Goal: Information Seeking & Learning: Learn about a topic

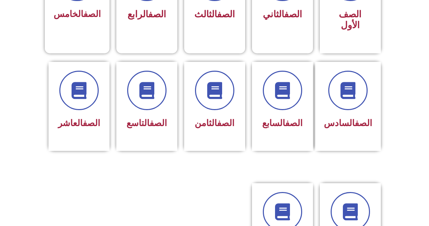
scroll to position [272, 0]
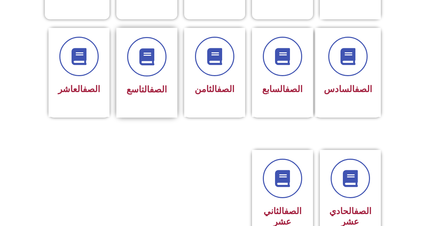
click at [158, 84] on link "الصف" at bounding box center [158, 89] width 17 height 10
click at [138, 81] on div "الصف التاسع" at bounding box center [147, 89] width 43 height 17
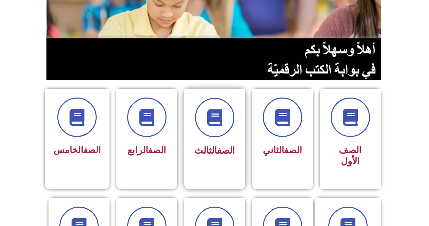
scroll to position [136, 0]
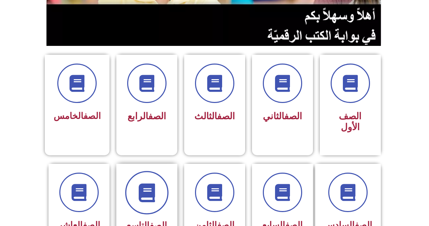
click at [151, 185] on icon at bounding box center [146, 192] width 19 height 19
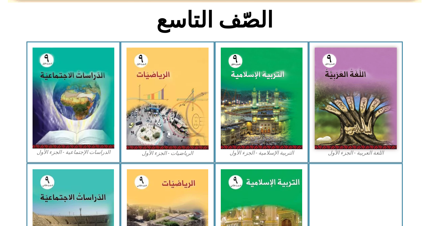
scroll to position [204, 0]
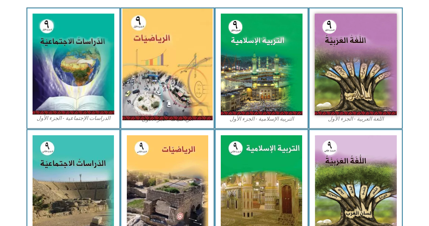
click at [144, 89] on img at bounding box center [168, 64] width 90 height 112
click at [161, 28] on img at bounding box center [168, 64] width 90 height 112
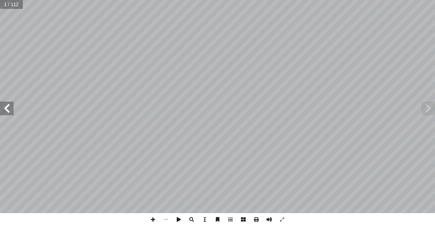
click at [272, 217] on span at bounding box center [268, 219] width 13 height 13
click at [2, 109] on span at bounding box center [7, 108] width 14 height 14
click at [2, 108] on span at bounding box center [7, 108] width 14 height 14
click at [6, 106] on span at bounding box center [7, 108] width 14 height 14
click at [7, 106] on span at bounding box center [7, 108] width 14 height 14
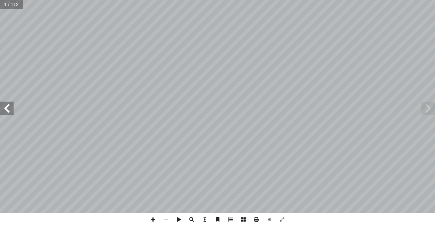
click at [9, 106] on span at bounding box center [7, 108] width 14 height 14
click at [10, 106] on span at bounding box center [7, 108] width 14 height 14
click at [12, 105] on span at bounding box center [7, 108] width 14 height 14
click at [5, 112] on span at bounding box center [7, 108] width 14 height 14
click at [169, 221] on span at bounding box center [165, 219] width 13 height 13
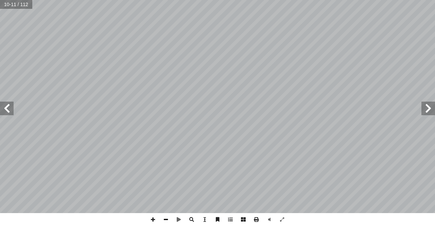
click at [166, 221] on span at bounding box center [165, 219] width 13 height 13
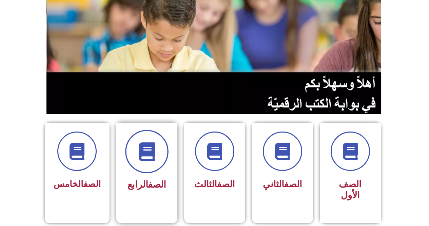
scroll to position [170, 0]
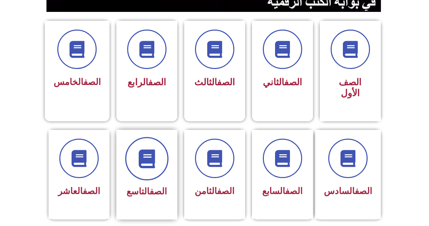
click at [158, 148] on span at bounding box center [146, 158] width 43 height 43
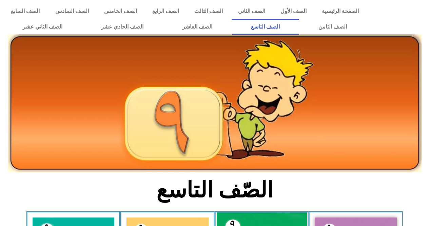
scroll to position [204, 0]
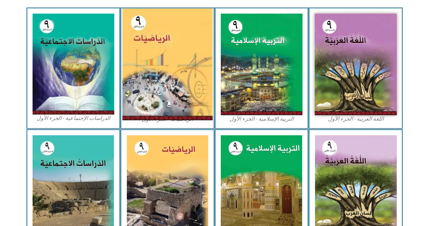
click at [143, 94] on img at bounding box center [168, 64] width 90 height 112
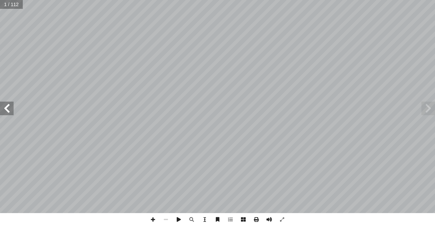
drag, startPoint x: 264, startPoint y: 221, endPoint x: 274, endPoint y: 216, distance: 10.6
click at [269, 219] on span at bounding box center [268, 219] width 13 height 13
drag, startPoint x: 4, startPoint y: 108, endPoint x: 0, endPoint y: 110, distance: 5.0
click at [4, 108] on span at bounding box center [7, 108] width 14 height 14
click at [151, 222] on span at bounding box center [152, 219] width 13 height 13
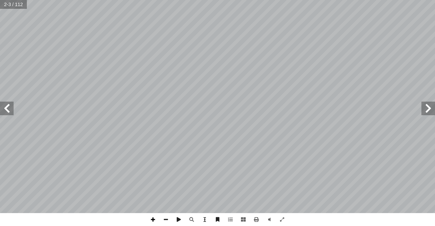
click at [150, 222] on span at bounding box center [152, 219] width 13 height 13
click at [9, 114] on span at bounding box center [7, 108] width 14 height 14
click at [10, 112] on span at bounding box center [7, 108] width 14 height 14
click at [10, 111] on span at bounding box center [7, 108] width 14 height 14
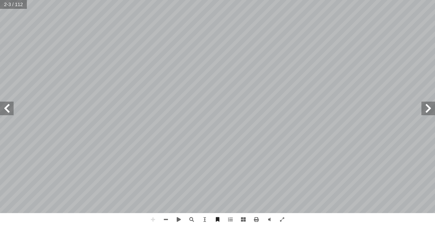
click at [10, 111] on span at bounding box center [7, 108] width 14 height 14
click at [284, 219] on span at bounding box center [281, 219] width 13 height 13
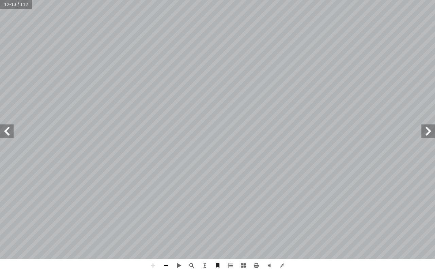
click at [169, 225] on span at bounding box center [165, 265] width 13 height 13
click at [11, 131] on span at bounding box center [7, 131] width 14 height 14
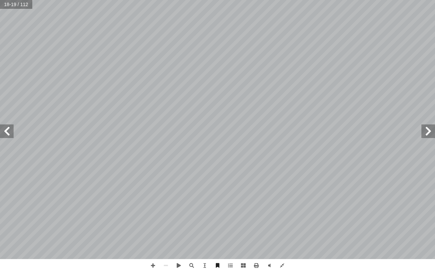
click at [11, 131] on span at bounding box center [7, 131] width 14 height 14
click at [12, 131] on span at bounding box center [7, 131] width 14 height 14
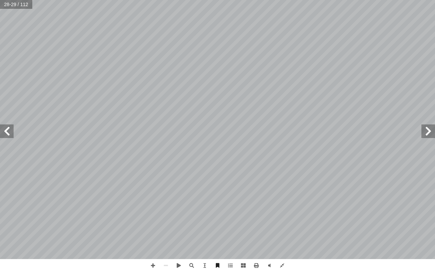
click at [13, 133] on span at bounding box center [7, 131] width 14 height 14
click at [430, 137] on span at bounding box center [428, 131] width 14 height 14
click at [11, 134] on span at bounding box center [7, 131] width 14 height 14
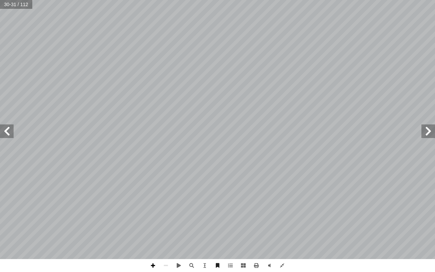
click at [152, 225] on span at bounding box center [152, 265] width 13 height 13
click at [205, 225] on div "26 لكسرية. � ابقة صحيحة للقوى ّ لس � سس أ ل� � نين � قو : ١ ٢ ٥ + ١ ٢ = ١ ٢ ٥ ×…" at bounding box center [217, 136] width 435 height 272
click at [429, 135] on span at bounding box center [428, 131] width 14 height 14
click at [10, 131] on span at bounding box center [7, 131] width 14 height 14
click at [280, 225] on span at bounding box center [281, 265] width 13 height 13
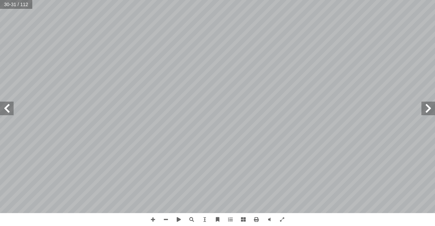
click at [8, 110] on span at bounding box center [7, 108] width 14 height 14
click at [426, 108] on span at bounding box center [428, 108] width 14 height 14
click at [107, 62] on html "الصفحة الرئيسية الصف الأول الصف الثاني الصف الثالث الصف الرابع الصف الخامس الصف…" at bounding box center [217, 31] width 435 height 62
click at [151, 219] on span at bounding box center [152, 219] width 13 height 13
click at [113, 62] on html "الصفحة الرئيسية الصف الأول الصف الثاني الصف الثالث الصف الرابع الصف الخامس الصف…" at bounding box center [217, 31] width 435 height 62
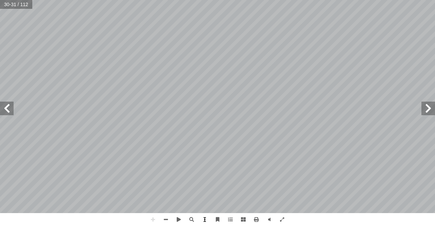
click at [201, 220] on div "26 لكسرية. � ابقة صحيحة للقوى ّ لس � سس أ ل� � نين � قو : ١ ٢ ٥ + ١ ٢ = ١ ٢ ٥ ×…" at bounding box center [217, 113] width 435 height 226
click at [143, 62] on html "الصفحة الرئيسية الصف الأول الصف الثاني الصف الثالث الصف الرابع الصف الخامس الصف…" at bounding box center [217, 31] width 435 height 62
click at [166, 218] on span at bounding box center [165, 219] width 13 height 13
click at [156, 219] on span at bounding box center [152, 219] width 13 height 13
click at [190, 220] on span at bounding box center [191, 219] width 13 height 13
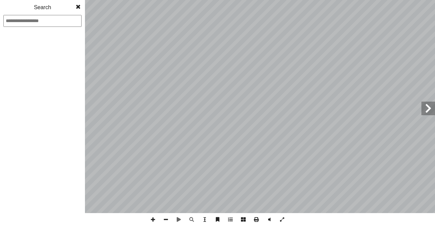
click at [80, 6] on span at bounding box center [78, 7] width 12 height 14
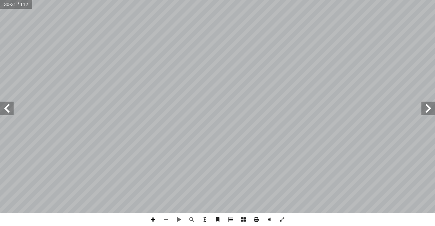
click at [154, 220] on span at bounding box center [152, 219] width 13 height 13
click at [434, 0] on html "الصفحة الرئيسية الصف الأول الصف الثاني الصف الثالث الصف الرابع الصف الخامس الصف…" at bounding box center [217, 31] width 435 height 62
